Goal: Browse casually

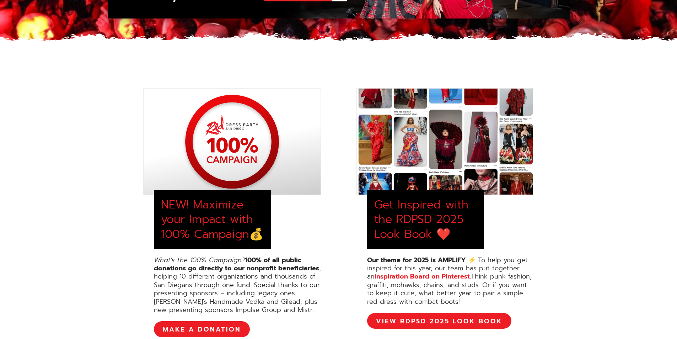
scroll to position [213, 0]
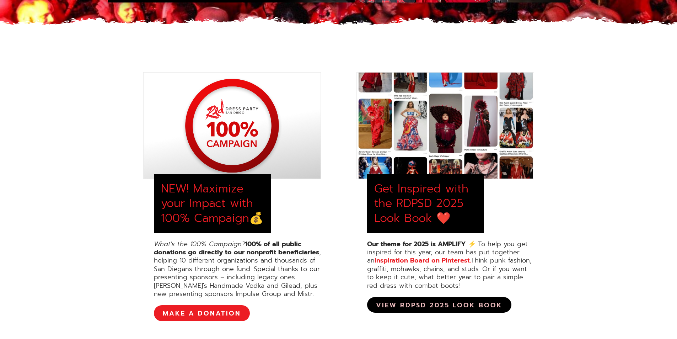
click at [418, 304] on link "View RDPSD 2025 Look Book" at bounding box center [439, 305] width 144 height 16
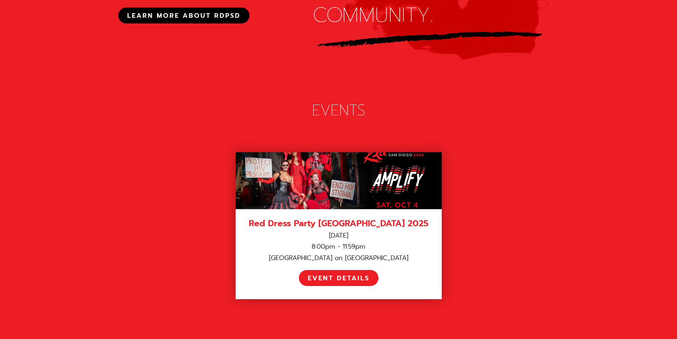
scroll to position [924, 0]
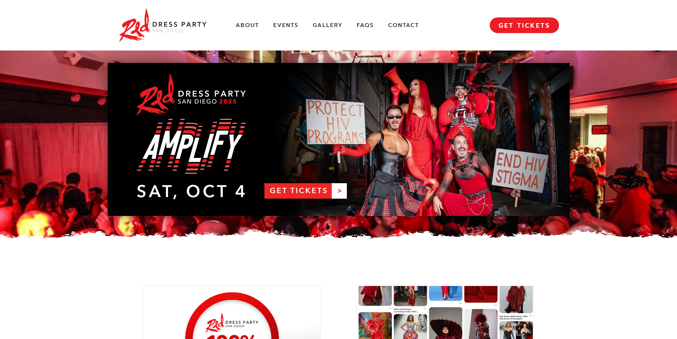
click at [51, 41] on div "About Events Gallery FAQs Contact MENU GET TICKETS" at bounding box center [338, 25] width 677 height 50
